Goal: Transaction & Acquisition: Purchase product/service

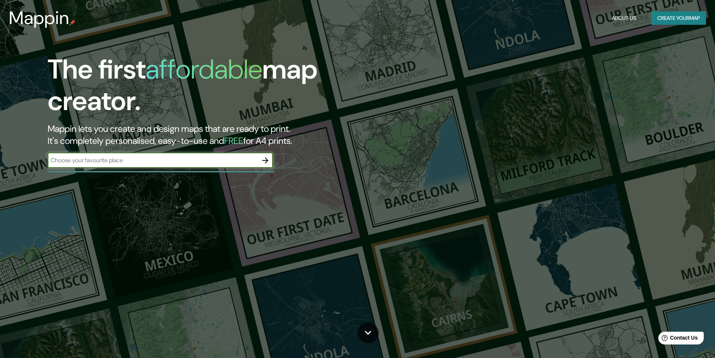
click at [133, 164] on input "text" at bounding box center [153, 160] width 210 height 9
type input "a"
type input "[GEOGRAPHIC_DATA]"
click at [267, 158] on icon "button" at bounding box center [265, 160] width 9 height 9
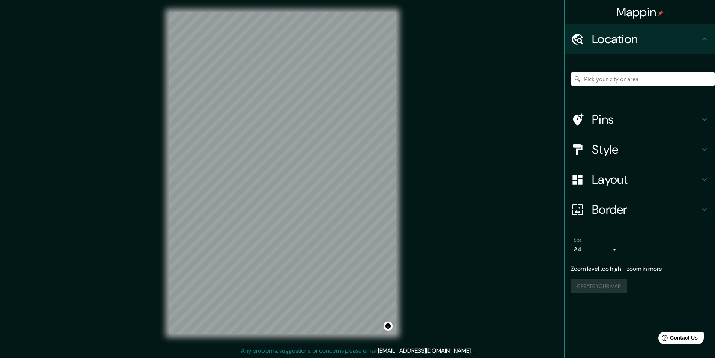
click at [300, 146] on h4 "Style" at bounding box center [646, 149] width 108 height 15
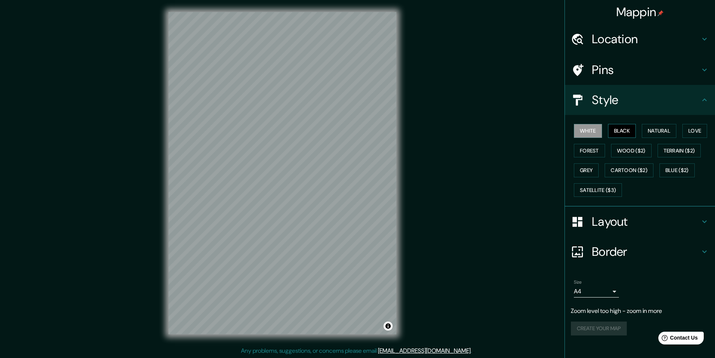
click at [300, 131] on button "Black" at bounding box center [622, 131] width 28 height 14
click at [300, 131] on button "Natural" at bounding box center [659, 131] width 35 height 14
click at [300, 130] on button "Love" at bounding box center [694, 131] width 25 height 14
click at [300, 152] on button "Forest" at bounding box center [589, 151] width 31 height 14
click at [300, 151] on button "Wood ($2)" at bounding box center [631, 151] width 41 height 14
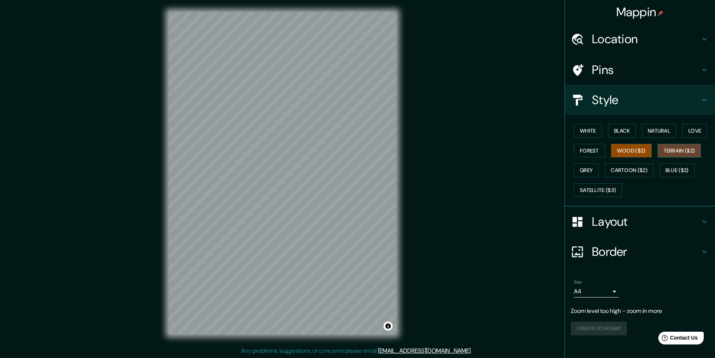
click at [300, 152] on button "Terrain ($2)" at bounding box center [680, 151] width 44 height 14
click at [300, 168] on button "Grey" at bounding box center [586, 170] width 25 height 14
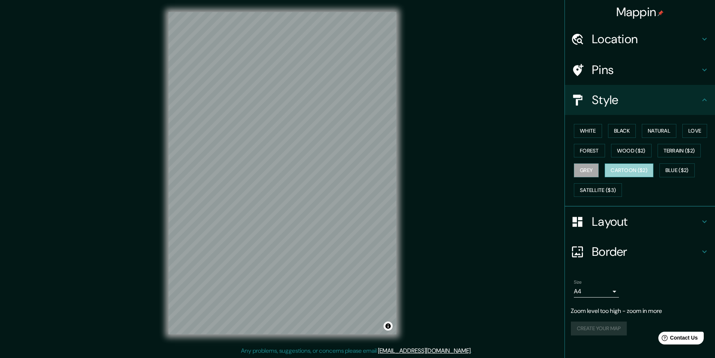
click at [300, 169] on button "Cartoon ($2)" at bounding box center [629, 170] width 49 height 14
click at [300, 168] on button "Blue ($2)" at bounding box center [677, 170] width 35 height 14
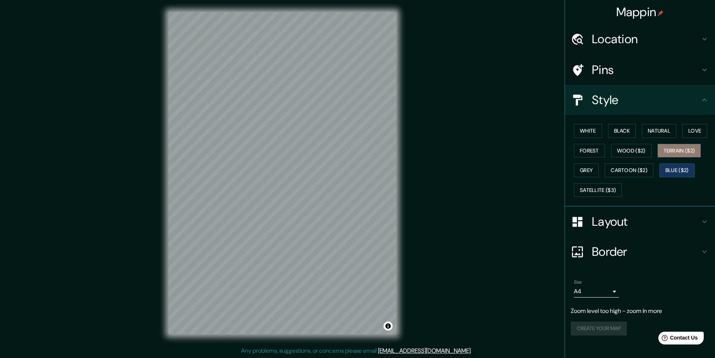
click at [300, 152] on button "Terrain ($2)" at bounding box center [680, 151] width 44 height 14
click at [300, 147] on button "Wood ($2)" at bounding box center [631, 151] width 41 height 14
click at [300, 132] on button "Natural" at bounding box center [659, 131] width 35 height 14
click at [300, 148] on button "Forest" at bounding box center [589, 151] width 31 height 14
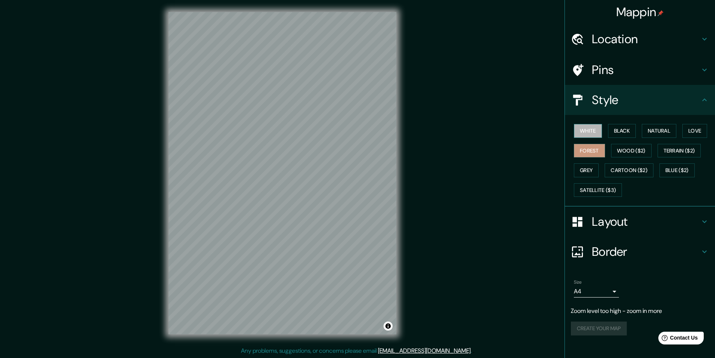
click at [300, 126] on button "White" at bounding box center [588, 131] width 28 height 14
click at [300, 219] on h4 "Layout" at bounding box center [646, 221] width 108 height 15
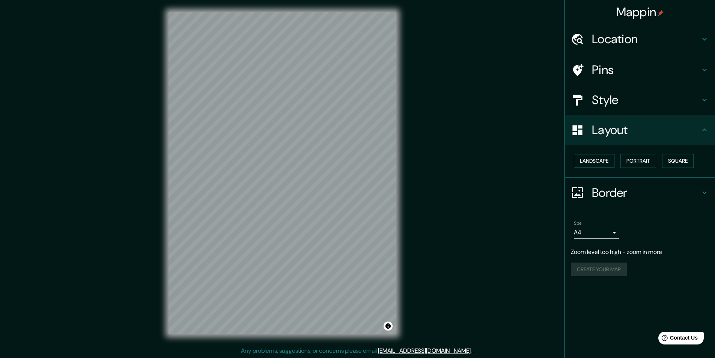
click at [300, 157] on button "Landscape" at bounding box center [594, 161] width 41 height 14
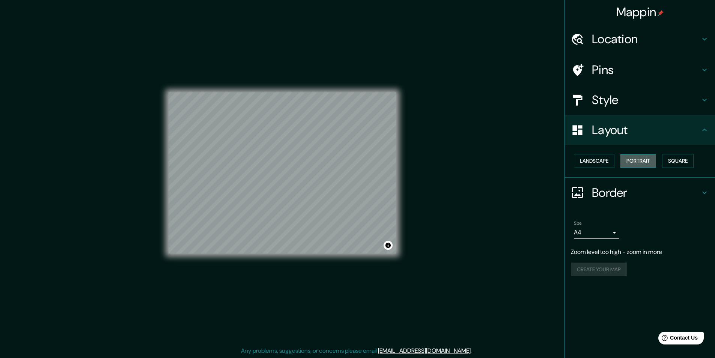
click at [300, 159] on button "Portrait" at bounding box center [638, 161] width 36 height 14
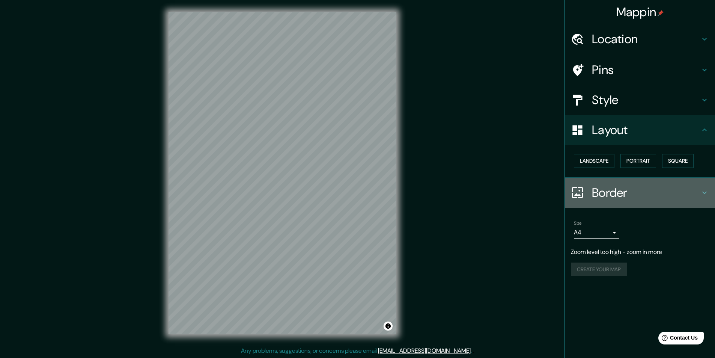
click at [300, 190] on h4 "Border" at bounding box center [646, 192] width 108 height 15
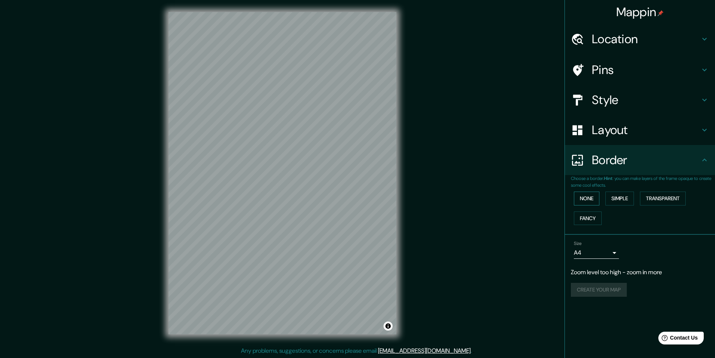
click at [300, 199] on button "None" at bounding box center [587, 198] width 26 height 14
click at [300, 197] on button "Simple" at bounding box center [619, 198] width 29 height 14
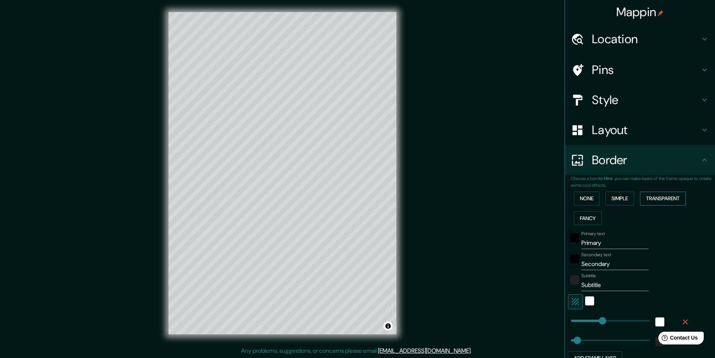
click at [300, 195] on button "Transparent" at bounding box center [663, 198] width 46 height 14
click at [300, 217] on button "Fancy" at bounding box center [588, 218] width 28 height 14
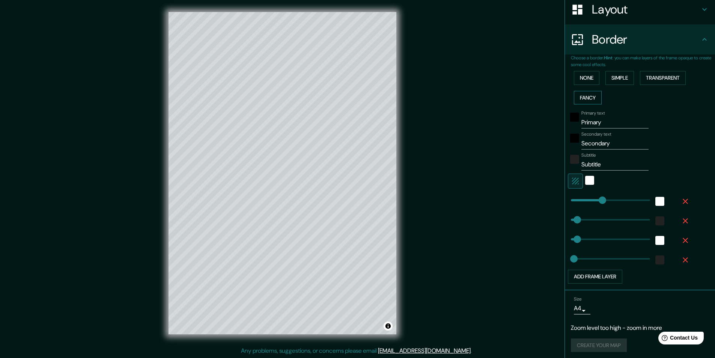
scroll to position [123, 0]
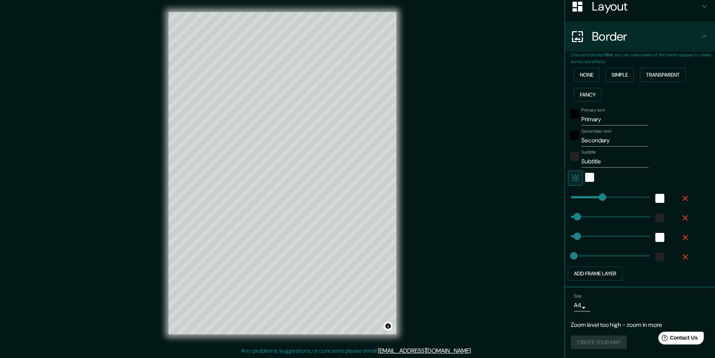
type input "49"
